Goal: Information Seeking & Learning: Learn about a topic

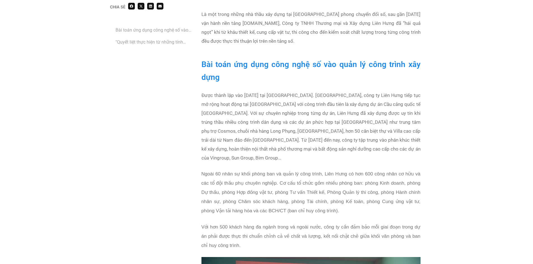
scroll to position [364, 0]
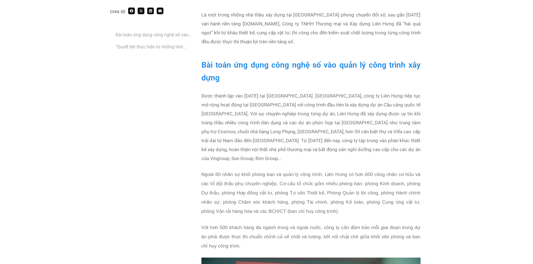
click at [331, 131] on p "Được thành lập vào [DATE] tại [GEOGRAPHIC_DATA]. [GEOGRAPHIC_DATA], công ty Liê…" at bounding box center [310, 127] width 219 height 72
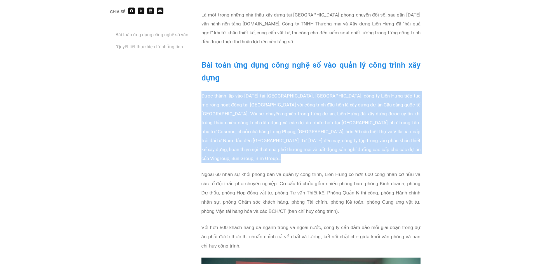
click at [331, 131] on p "Được thành lập vào [DATE] tại [GEOGRAPHIC_DATA]. [GEOGRAPHIC_DATA], công ty Liê…" at bounding box center [310, 127] width 219 height 72
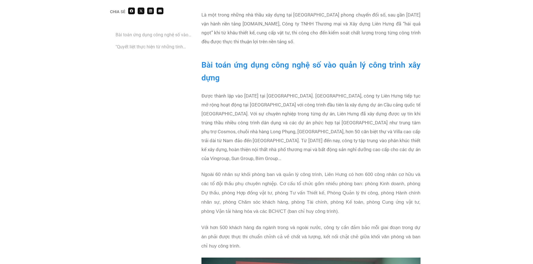
click at [378, 170] on p "Ngoài 60 nhân sự khối phòng ban và quản lý công trình, Liên Hưng có hơn 600 côn…" at bounding box center [310, 193] width 219 height 46
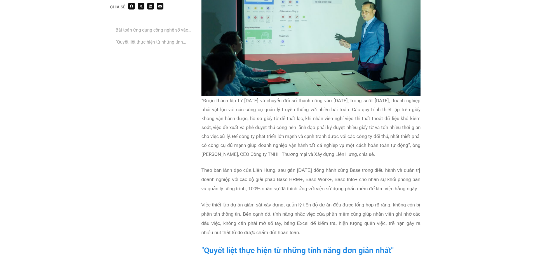
scroll to position [783, 0]
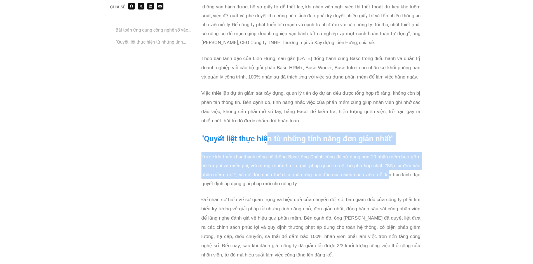
drag, startPoint x: 267, startPoint y: 130, endPoint x: 389, endPoint y: 168, distance: 127.3
click at [389, 168] on div "Bài toán ứng dụng công nghệ số vào quản lý công trình xây dựng Được thành lập v…" at bounding box center [311, 89] width 225 height 907
click at [389, 168] on p "Trước khi triển khai thành công hệ thống Base, ông Chánh cũng đã sử dụng hơn 10…" at bounding box center [310, 170] width 219 height 36
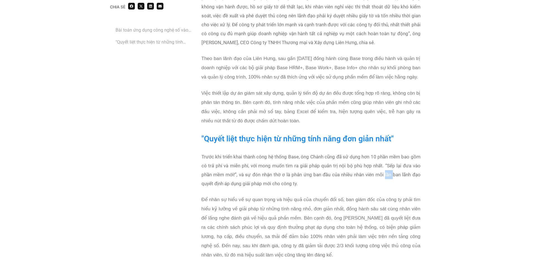
click at [389, 168] on p "Trước khi triển khai thành công hệ thống Base, ông Chánh cũng đã sử dụng hơn 10…" at bounding box center [310, 170] width 219 height 36
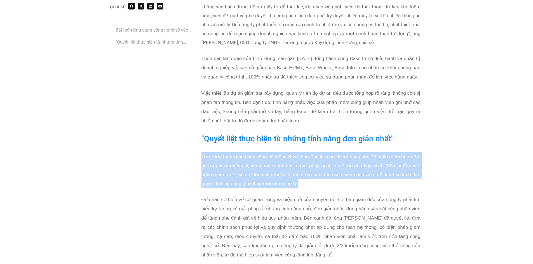
click at [389, 168] on p "Trước khi triển khai thành công hệ thống Base, ông Chánh cũng đã sử dụng hơn 10…" at bounding box center [310, 170] width 219 height 36
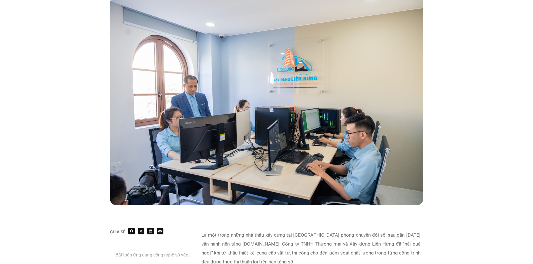
scroll to position [112, 0]
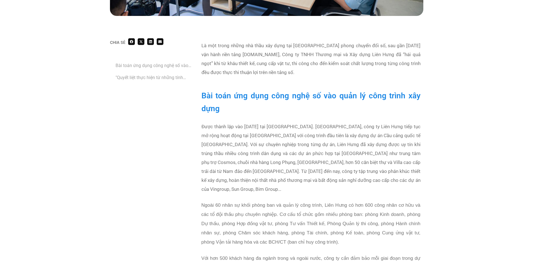
scroll to position [336, 0]
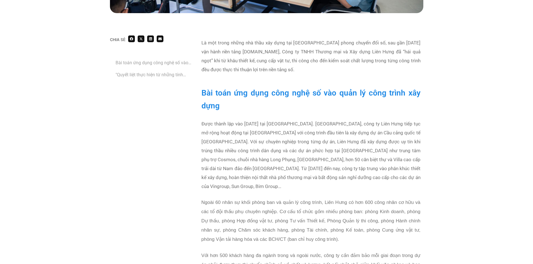
click at [219, 99] on h2 "Bài toán ứng dụng công nghệ số vào quản lý công trình xây dựng" at bounding box center [310, 100] width 219 height 26
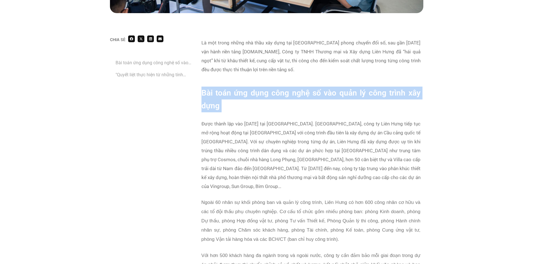
click at [219, 99] on h2 "Bài toán ứng dụng công nghệ số vào quản lý công trình xây dựng" at bounding box center [310, 100] width 219 height 26
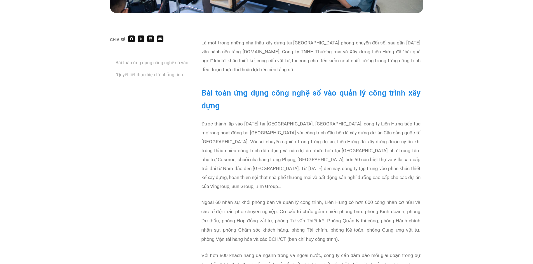
click at [279, 136] on p "Được thành lập vào [DATE] tại [GEOGRAPHIC_DATA]. [GEOGRAPHIC_DATA], công ty Liê…" at bounding box center [310, 155] width 219 height 72
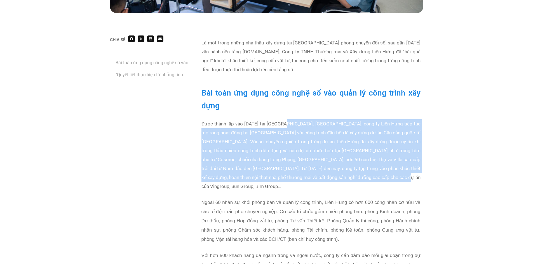
drag, startPoint x: 287, startPoint y: 126, endPoint x: 389, endPoint y: 175, distance: 113.1
click at [389, 175] on p "Được thành lập vào [DATE] tại [GEOGRAPHIC_DATA]. [GEOGRAPHIC_DATA], công ty Liê…" at bounding box center [310, 155] width 219 height 72
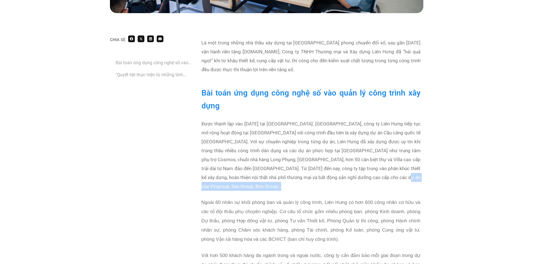
click at [389, 175] on p "Được thành lập vào [DATE] tại [GEOGRAPHIC_DATA]. [GEOGRAPHIC_DATA], công ty Liê…" at bounding box center [310, 155] width 219 height 72
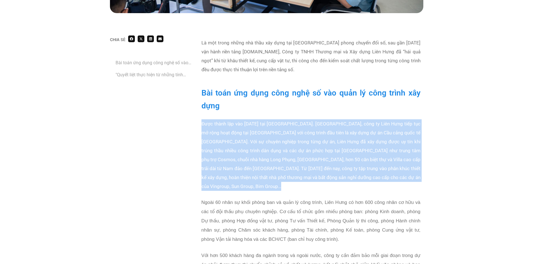
click at [389, 175] on p "Được thành lập vào [DATE] tại [GEOGRAPHIC_DATA]. [GEOGRAPHIC_DATA], công ty Liê…" at bounding box center [310, 155] width 219 height 72
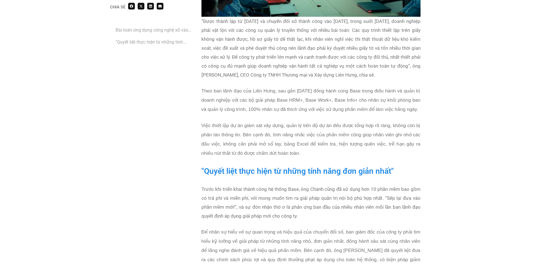
scroll to position [755, 0]
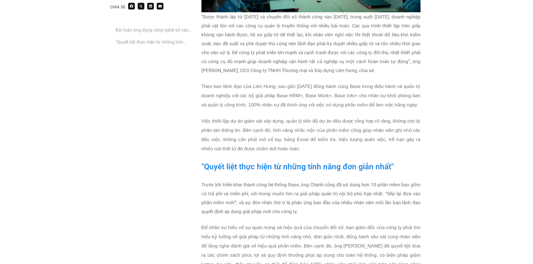
click at [302, 161] on h2 ""Quyết liệt thực hiện từ những tính năng đơn giản nhất"" at bounding box center [310, 167] width 219 height 13
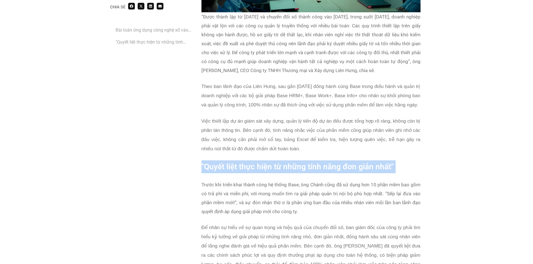
click at [302, 161] on h2 ""Quyết liệt thực hiện từ những tính năng đơn giản nhất"" at bounding box center [310, 167] width 219 height 13
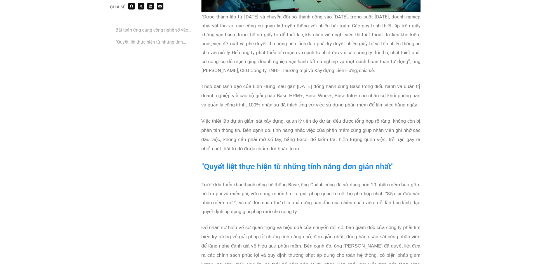
click at [311, 192] on p "Trước khi triển khai thành công hệ thống Base, ông Chánh cũng đã sử dụng hơn 10…" at bounding box center [310, 198] width 219 height 36
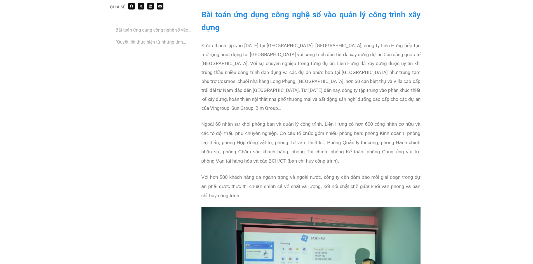
scroll to position [336, 0]
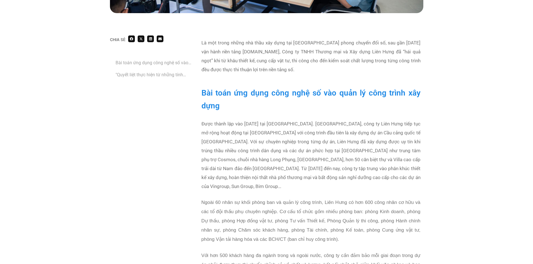
click at [351, 166] on p "Được thành lập vào [DATE] tại [GEOGRAPHIC_DATA]. [GEOGRAPHIC_DATA], công ty Liê…" at bounding box center [310, 155] width 219 height 72
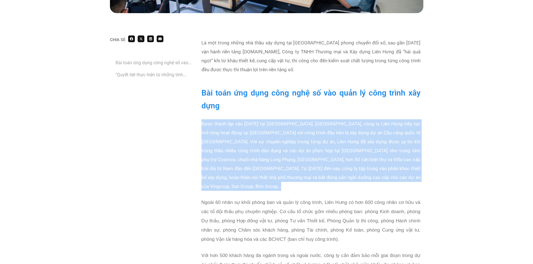
drag, startPoint x: 351, startPoint y: 166, endPoint x: 417, endPoint y: 168, distance: 65.2
click at [358, 167] on p "Được thành lập vào [DATE] tại [GEOGRAPHIC_DATA]. [GEOGRAPHIC_DATA], công ty Liê…" at bounding box center [310, 155] width 219 height 72
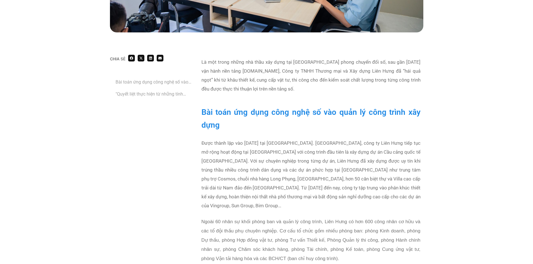
scroll to position [308, 0]
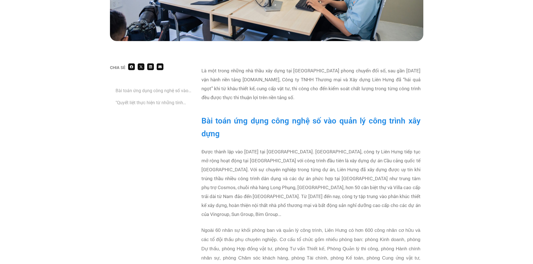
click at [241, 84] on p "Là một trong những nhà thầu xây dựng tại [GEOGRAPHIC_DATA] phong chuyển đổi số,…" at bounding box center [310, 84] width 219 height 36
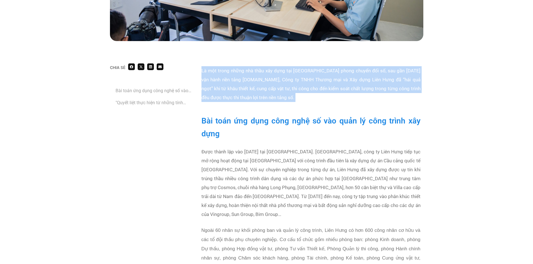
click at [241, 84] on p "Là một trong những nhà thầu xây dựng tại [GEOGRAPHIC_DATA] phong chuyển đổi số,…" at bounding box center [310, 84] width 219 height 36
click at [316, 101] on p "Là một trong những nhà thầu xây dựng tại [GEOGRAPHIC_DATA] phong chuyển đổi số,…" at bounding box center [310, 84] width 219 height 36
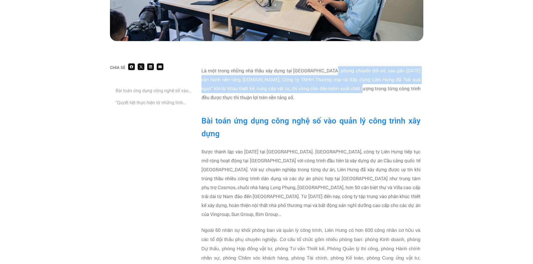
drag, startPoint x: 326, startPoint y: 72, endPoint x: 345, endPoint y: 90, distance: 26.5
click at [345, 90] on b "Là một trong những nhà thầu xây dựng tại [GEOGRAPHIC_DATA] phong chuyển đổi số,…" at bounding box center [310, 84] width 219 height 32
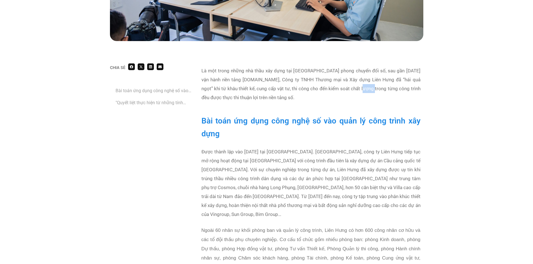
click at [345, 90] on b "Là một trong những nhà thầu xây dựng tại [GEOGRAPHIC_DATA] phong chuyển đổi số,…" at bounding box center [310, 84] width 219 height 32
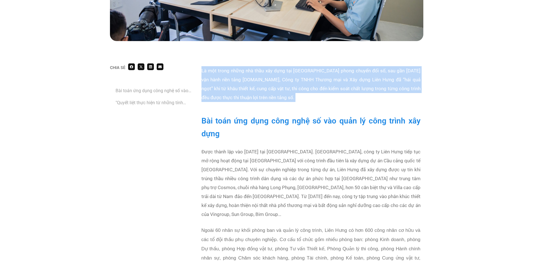
click at [345, 90] on b "Là một trong những nhà thầu xây dựng tại [GEOGRAPHIC_DATA] phong chuyển đổi số,…" at bounding box center [310, 84] width 219 height 32
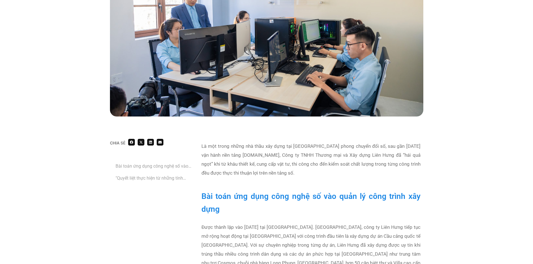
scroll to position [140, 0]
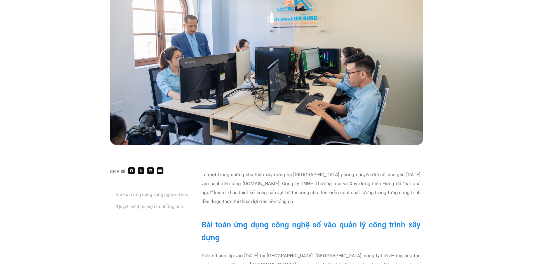
scroll to position [252, 0]
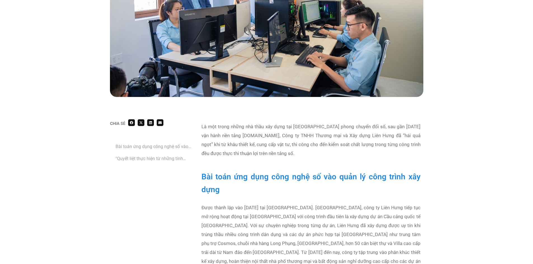
click at [288, 158] on div "Là một trong những nhà thầu xây dựng tại [GEOGRAPHIC_DATA] phong chuyển đổi số,…" at bounding box center [310, 143] width 219 height 43
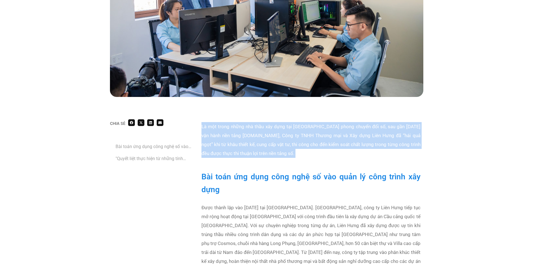
click at [288, 158] on div "Là một trong những nhà thầu xây dựng tại [GEOGRAPHIC_DATA] phong chuyển đổi số,…" at bounding box center [310, 143] width 219 height 43
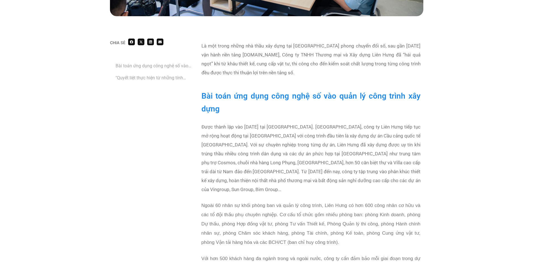
scroll to position [336, 0]
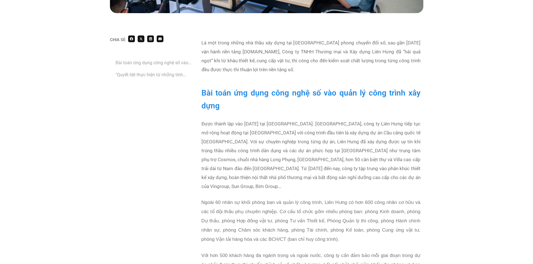
click at [288, 158] on p "Được thành lập vào [DATE] tại [GEOGRAPHIC_DATA]. [GEOGRAPHIC_DATA], công ty Liê…" at bounding box center [310, 155] width 219 height 72
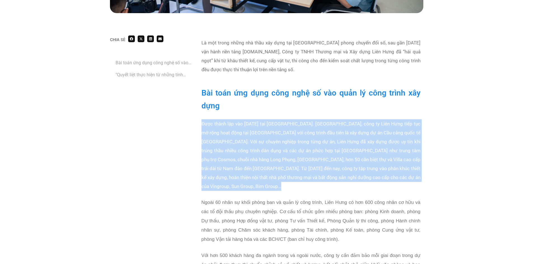
click at [288, 158] on p "Được thành lập vào [DATE] tại [GEOGRAPHIC_DATA]. [GEOGRAPHIC_DATA], công ty Liê…" at bounding box center [310, 155] width 219 height 72
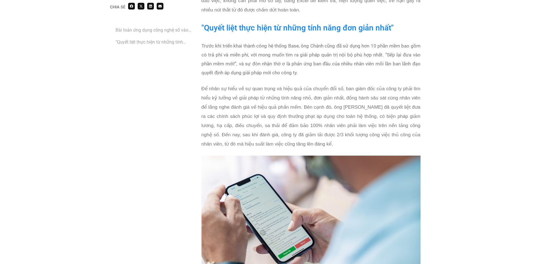
scroll to position [895, 0]
